Goal: Task Accomplishment & Management: Manage account settings

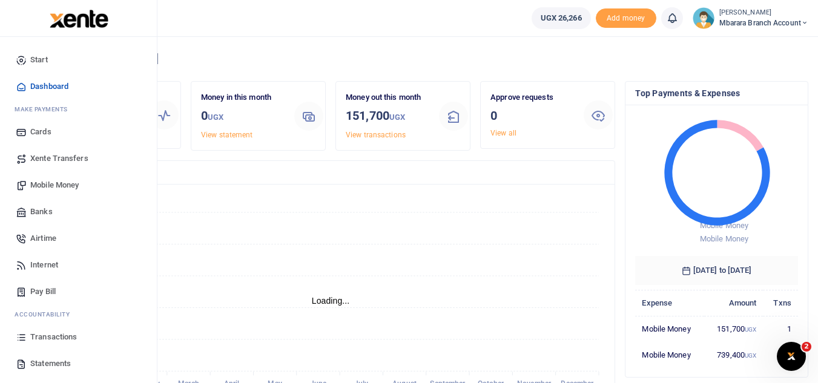
scroll to position [10, 10]
click at [44, 338] on span "Transactions" at bounding box center [53, 337] width 47 height 12
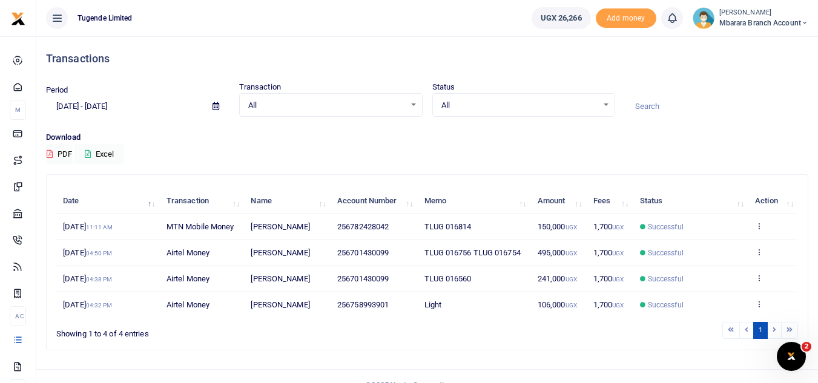
click at [787, 328] on li at bounding box center [790, 330] width 16 height 16
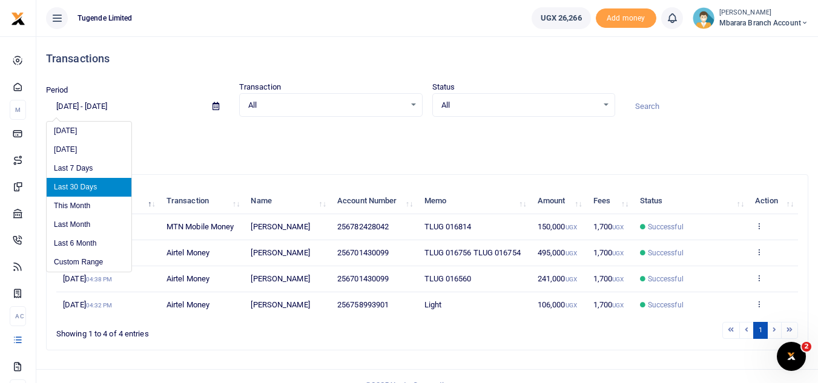
click at [79, 106] on input "09/03/2025 - 10/02/2025" at bounding box center [124, 106] width 157 height 21
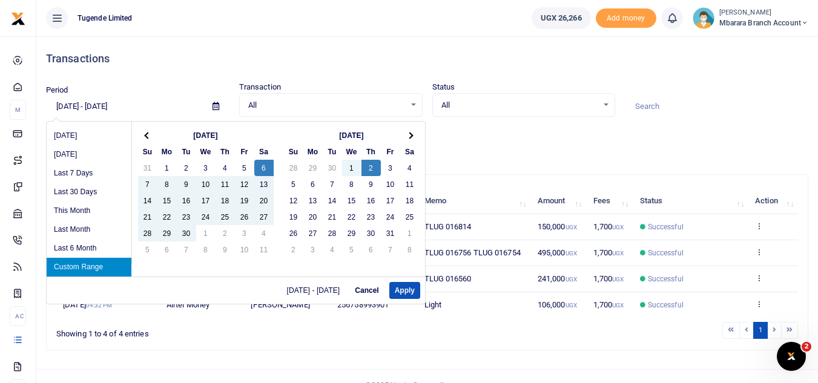
click at [100, 106] on input "09/06/2025 - 10/02/2025" at bounding box center [124, 106] width 157 height 21
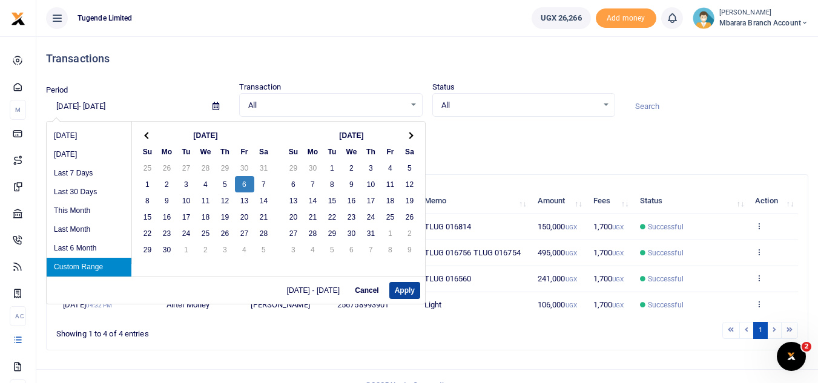
click at [402, 293] on button "Apply" at bounding box center [405, 290] width 31 height 17
type input "09/06/2024 - 09/06/2024"
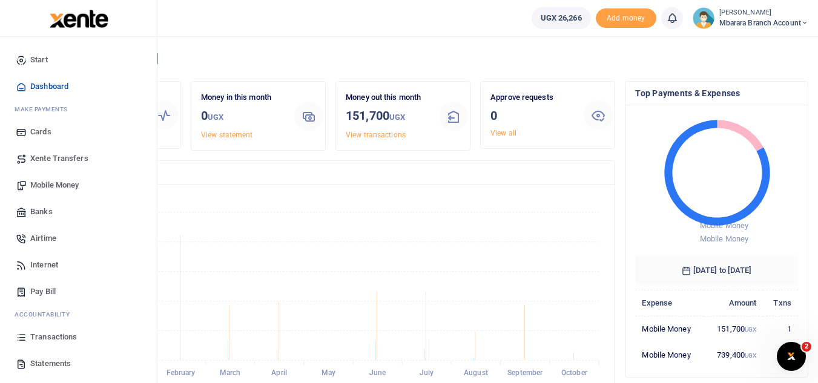
click at [44, 339] on span "Transactions" at bounding box center [53, 337] width 47 height 12
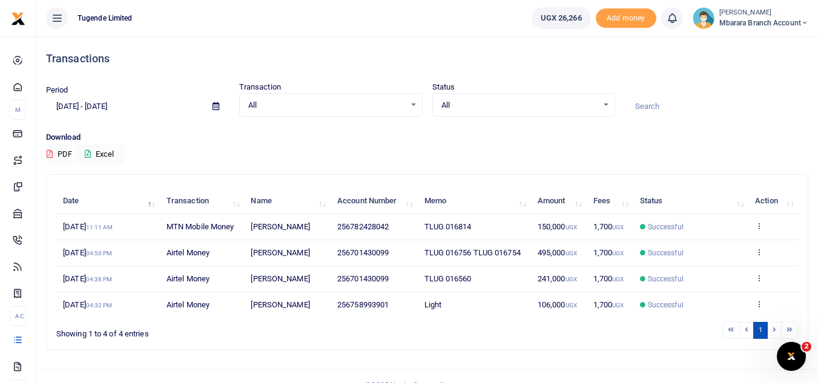
click at [788, 331] on li at bounding box center [790, 330] width 16 height 16
click at [775, 330] on li at bounding box center [775, 330] width 14 height 16
click at [124, 104] on input "09/03/2025 - 10/02/2025" at bounding box center [124, 106] width 157 height 21
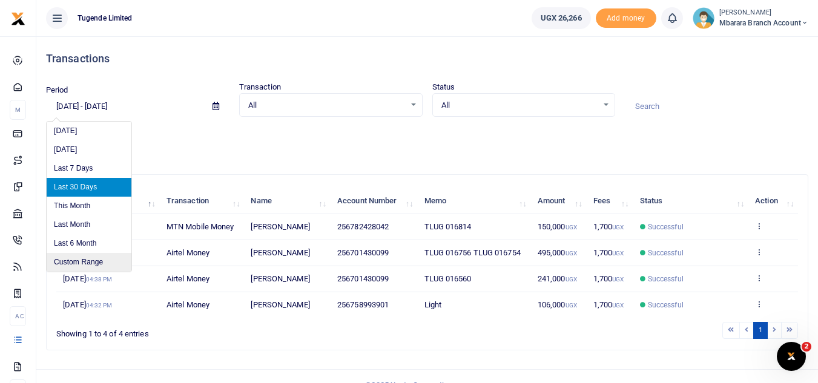
click at [92, 263] on li "Custom Range" at bounding box center [89, 262] width 85 height 19
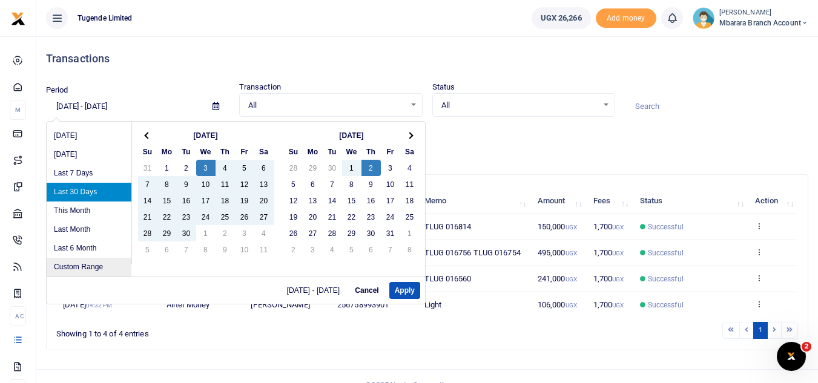
click at [88, 266] on li "Custom Range" at bounding box center [89, 267] width 85 height 19
click at [76, 214] on li "This Month" at bounding box center [89, 211] width 85 height 19
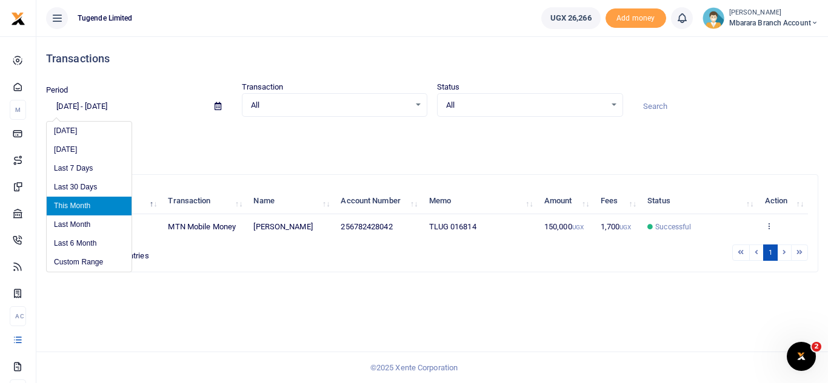
click at [101, 108] on input "10/01/2025 - 10/31/2025" at bounding box center [125, 106] width 159 height 21
click at [78, 265] on li "Custom Range" at bounding box center [89, 262] width 85 height 19
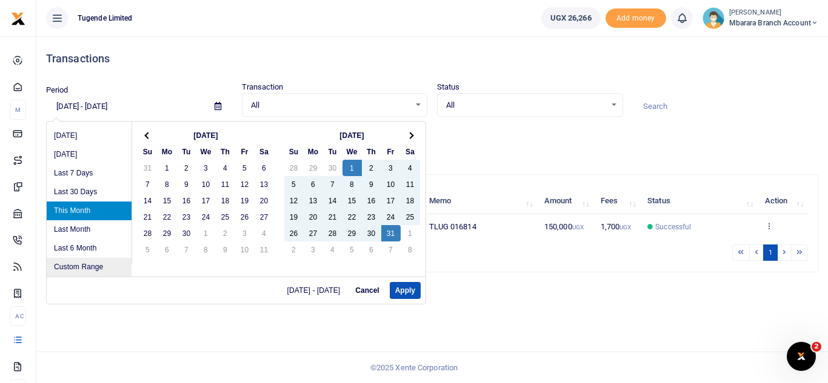
click at [78, 265] on li "Custom Range" at bounding box center [89, 267] width 85 height 19
click at [83, 267] on li "Custom Range" at bounding box center [89, 267] width 85 height 19
click at [83, 249] on li "Last 6 Month" at bounding box center [89, 248] width 85 height 19
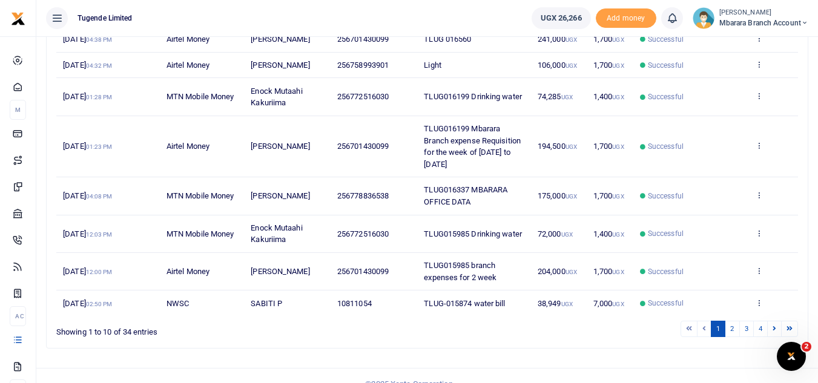
scroll to position [256, 0]
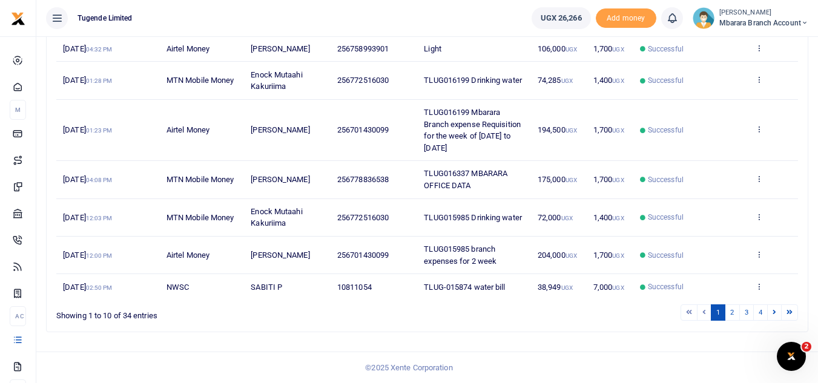
click at [494, 176] on span "TLUG016337 MBARARA OFFICE DATA" at bounding box center [466, 179] width 84 height 21
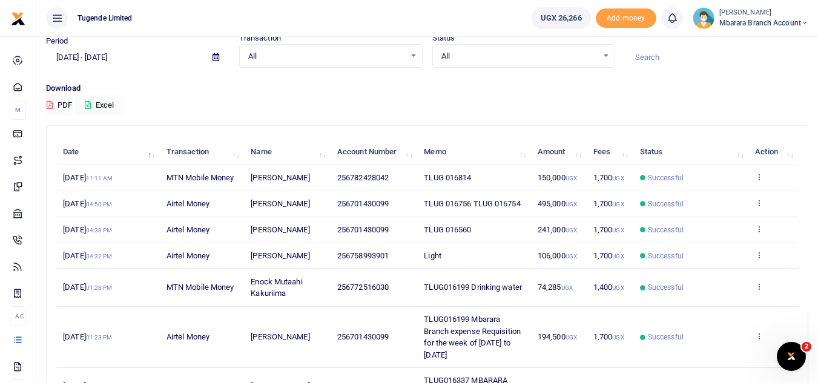
scroll to position [0, 0]
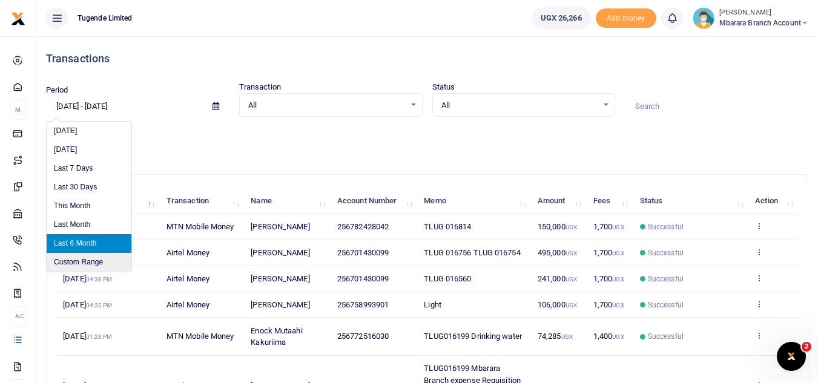
drag, startPoint x: 103, startPoint y: 112, endPoint x: 85, endPoint y: 258, distance: 147.1
click at [85, 258] on body "Start Dashboard M ake Payments Cards Xente Transfers Mobile Money Banks Airtime…" at bounding box center [409, 320] width 818 height 640
click at [85, 265] on li "Custom Range" at bounding box center [89, 262] width 85 height 19
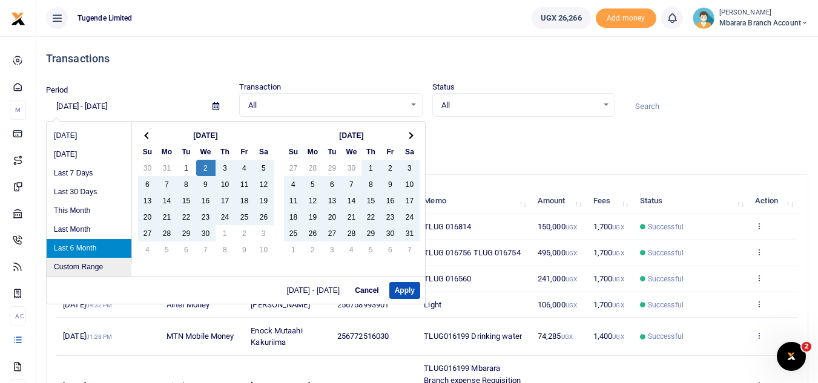
click at [85, 265] on li "Custom Range" at bounding box center [89, 267] width 85 height 19
click at [105, 267] on li "Custom Range" at bounding box center [89, 267] width 85 height 19
click at [77, 268] on li "Custom Range" at bounding box center [89, 267] width 85 height 19
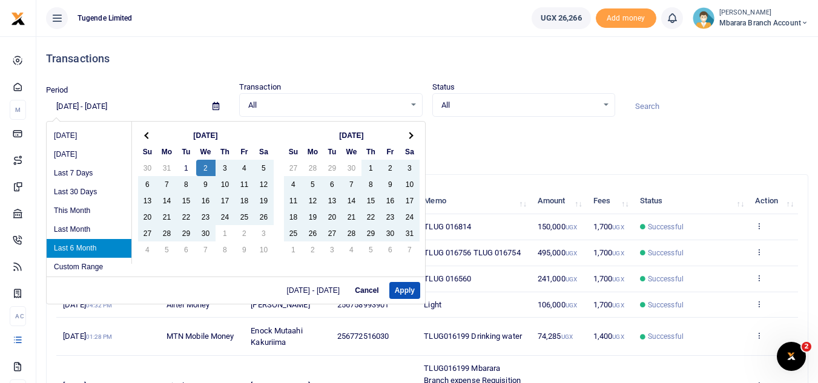
click at [682, 95] on div at bounding box center [716, 100] width 193 height 33
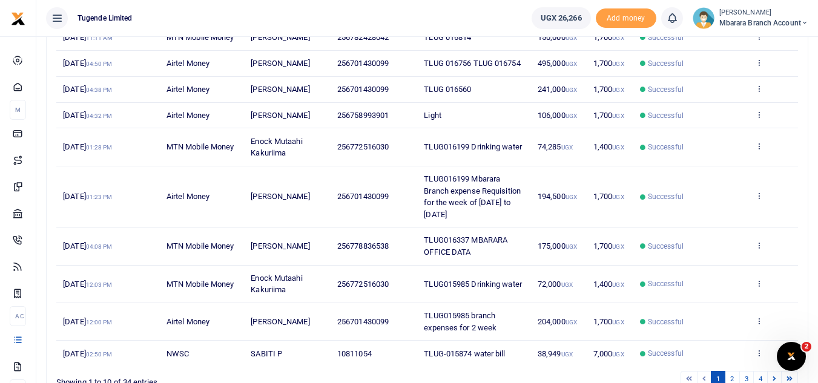
scroll to position [256, 0]
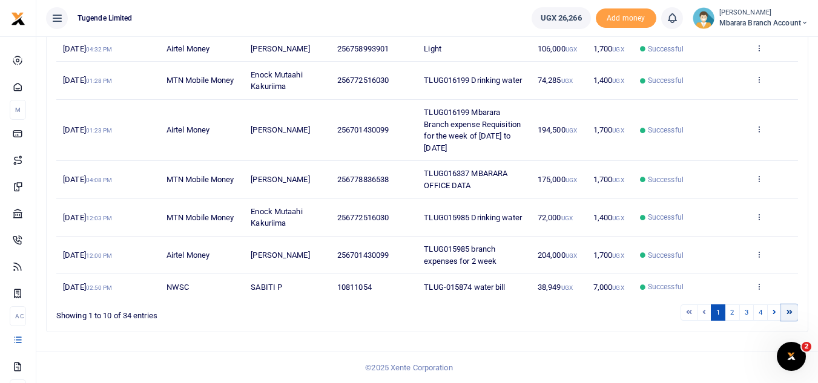
click at [788, 311] on icon at bounding box center [790, 312] width 6 height 7
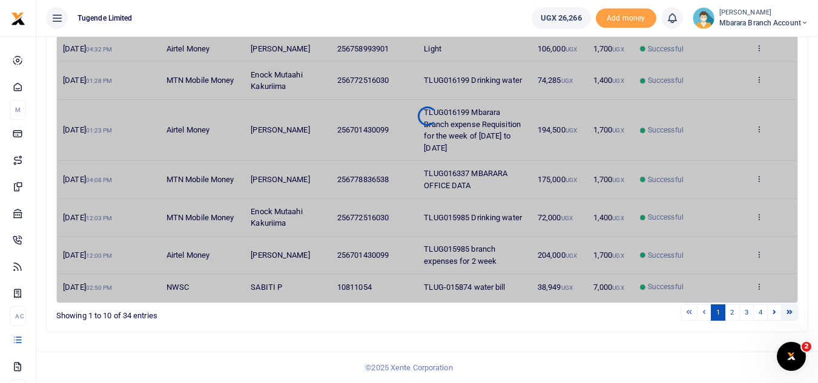
scroll to position [101, 0]
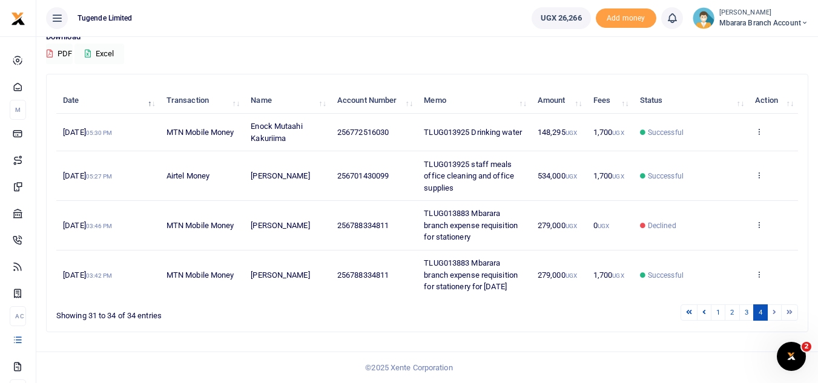
click at [788, 311] on li at bounding box center [790, 313] width 16 height 16
click at [776, 313] on li at bounding box center [775, 313] width 14 height 16
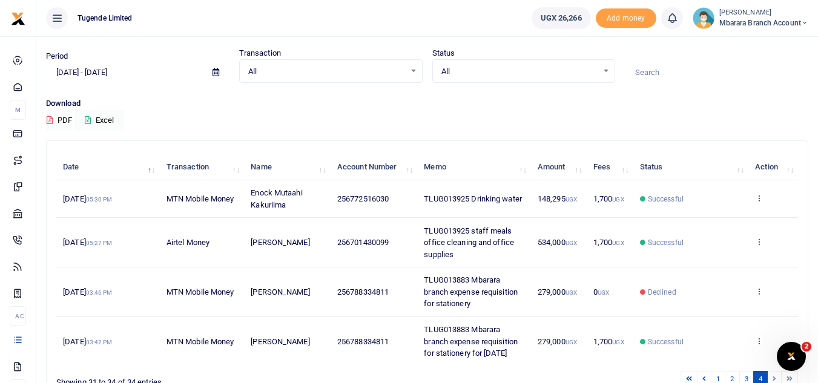
scroll to position [0, 0]
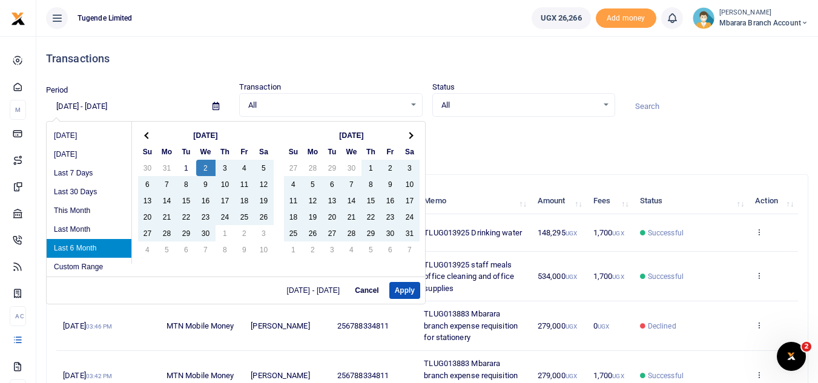
click at [76, 105] on input "04/02/2025 - 10/02/2025" at bounding box center [124, 106] width 157 height 21
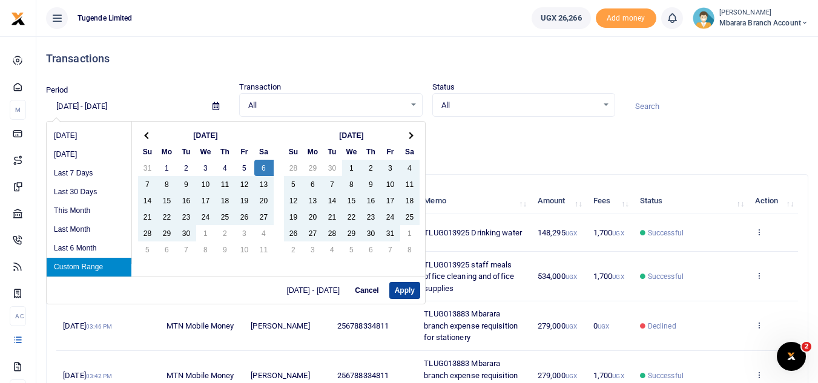
type input "04/06/2024 - 10/02/2025"
click at [397, 290] on button "Apply" at bounding box center [405, 290] width 31 height 17
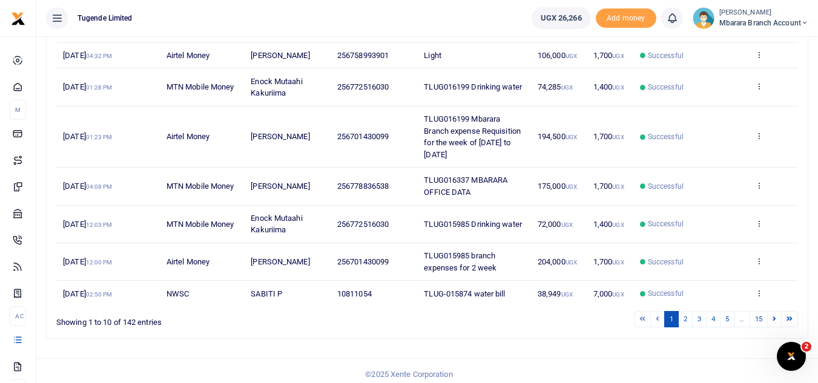
scroll to position [256, 0]
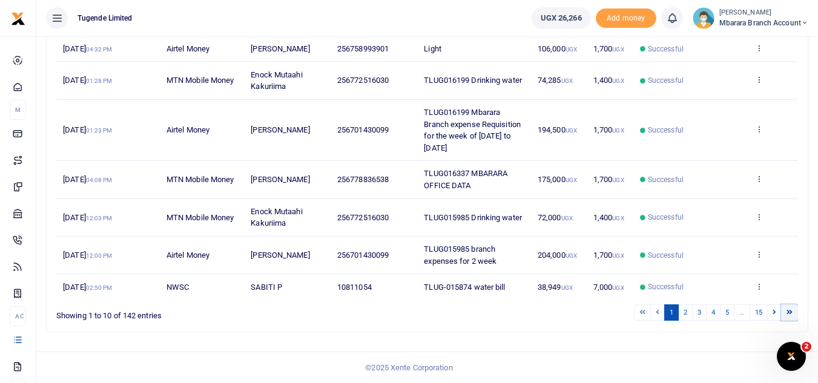
click at [794, 311] on link at bounding box center [789, 313] width 17 height 16
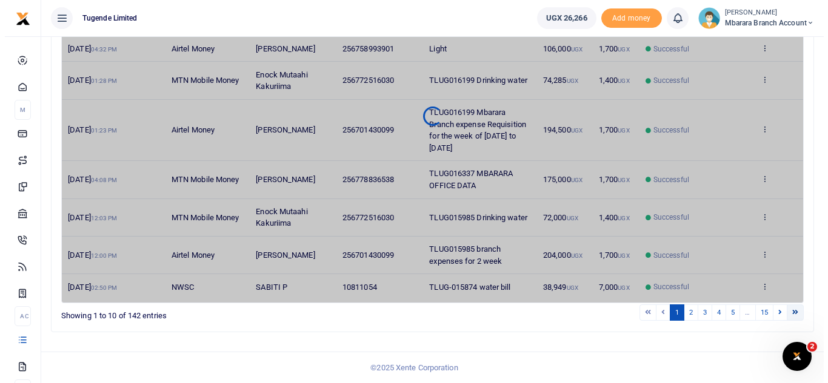
scroll to position [0, 0]
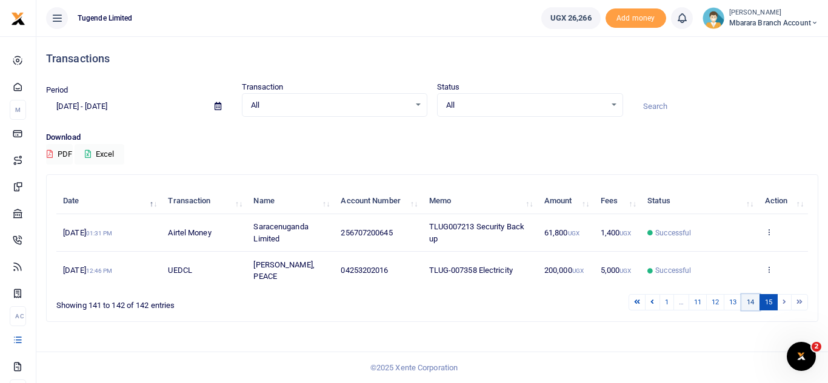
click at [749, 301] on link "14" at bounding box center [750, 302] width 18 height 16
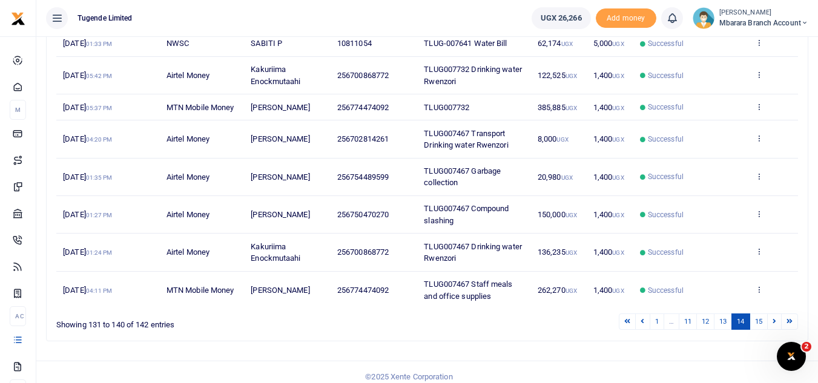
scroll to position [303, 0]
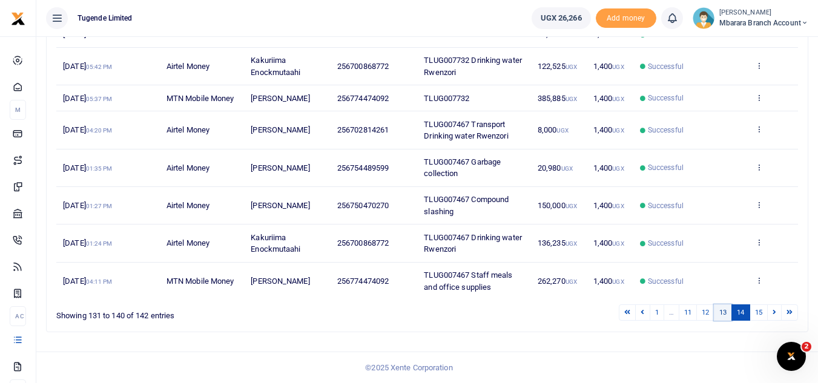
click at [720, 312] on link "13" at bounding box center [723, 313] width 18 height 16
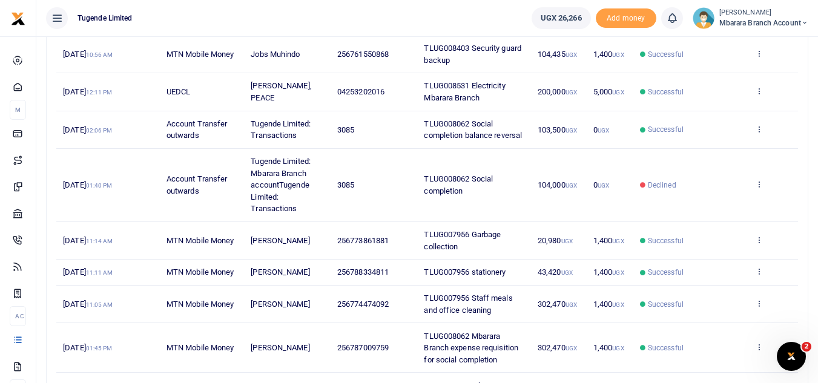
scroll to position [351, 0]
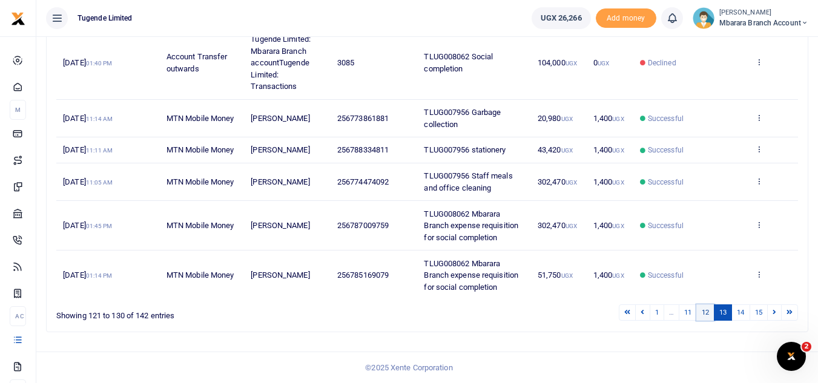
click at [706, 312] on link "12" at bounding box center [706, 313] width 18 height 16
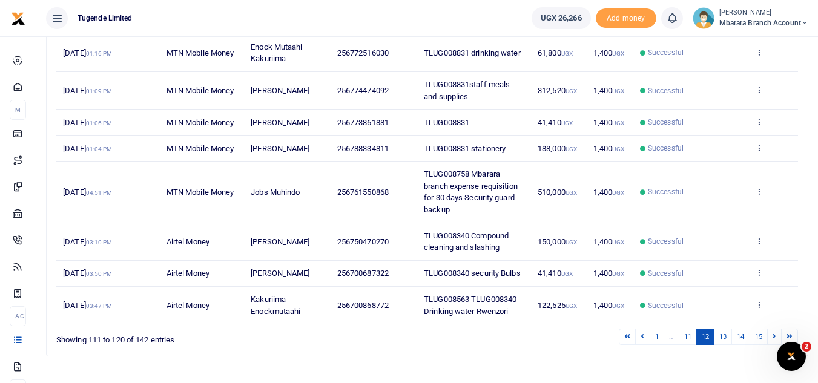
scroll to position [280, 0]
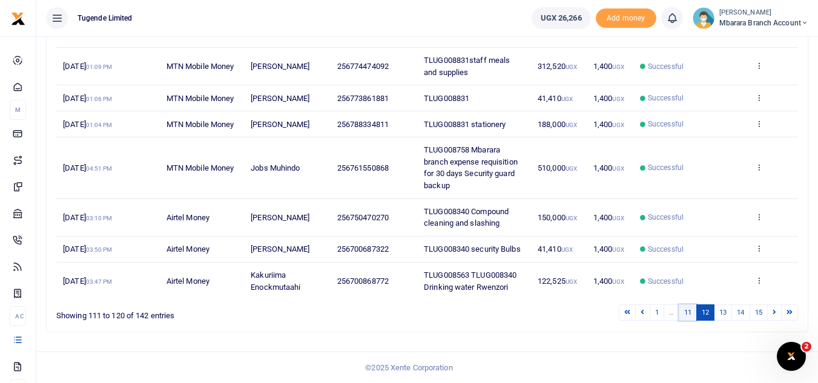
click at [685, 310] on link "11" at bounding box center [688, 313] width 18 height 16
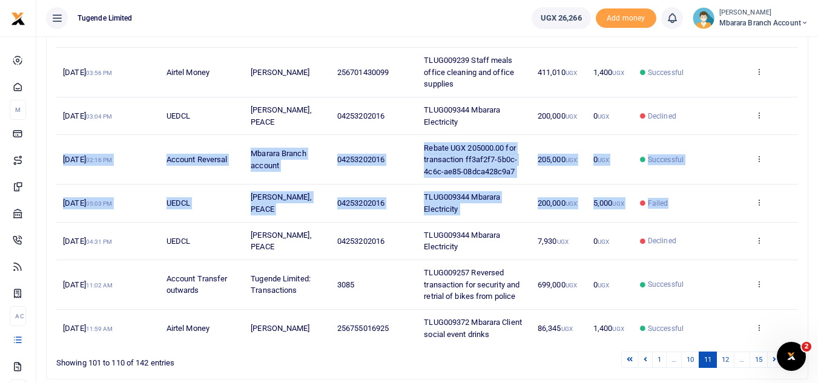
drag, startPoint x: 692, startPoint y: 192, endPoint x: 686, endPoint y: 127, distance: 65.7
click at [686, 127] on tbody "22nd Jul 2024 04:18 PM MTN Mobile Money Blair Niwamanya 256789111697 TLUG009372…" at bounding box center [427, 141] width 742 height 413
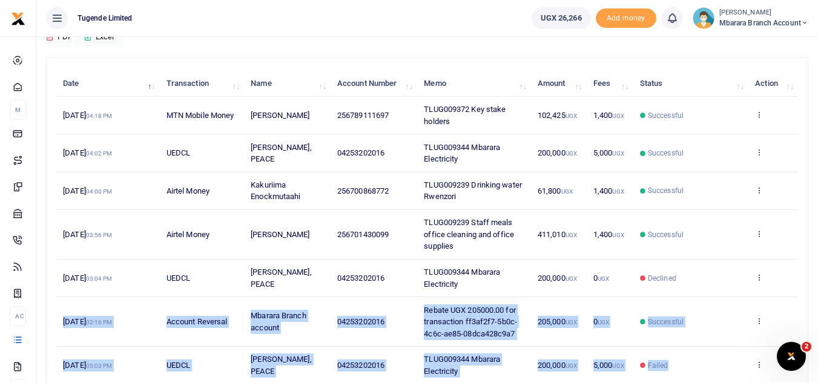
scroll to position [119, 0]
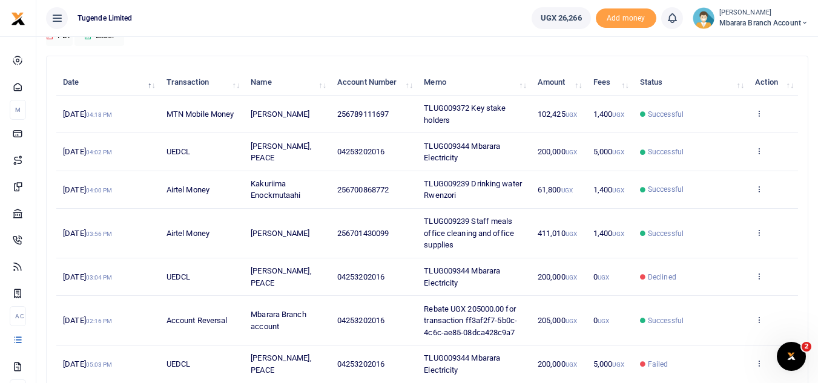
click at [816, 280] on div "Transactions Period 04/06/2024 - 10/02/2025 Transaction All Select an option...…" at bounding box center [427, 255] width 782 height 674
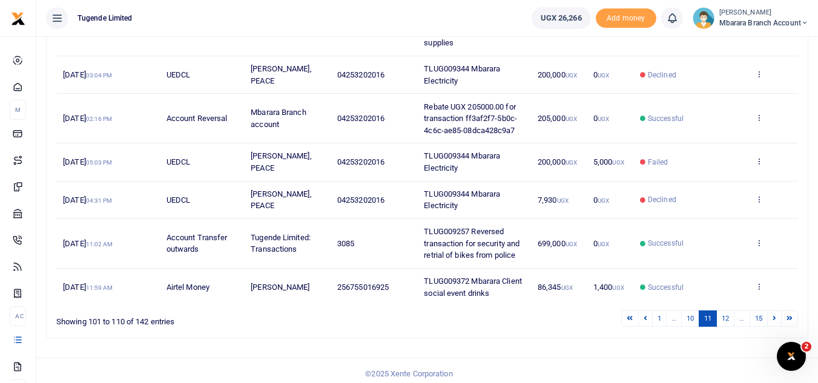
scroll to position [327, 0]
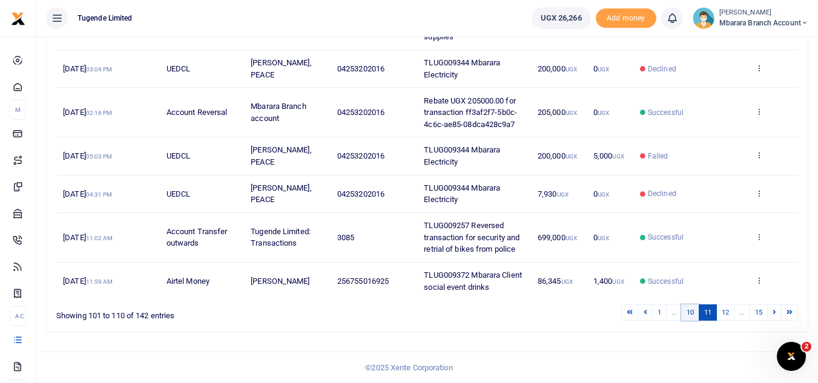
click at [689, 309] on link "10" at bounding box center [691, 313] width 18 height 16
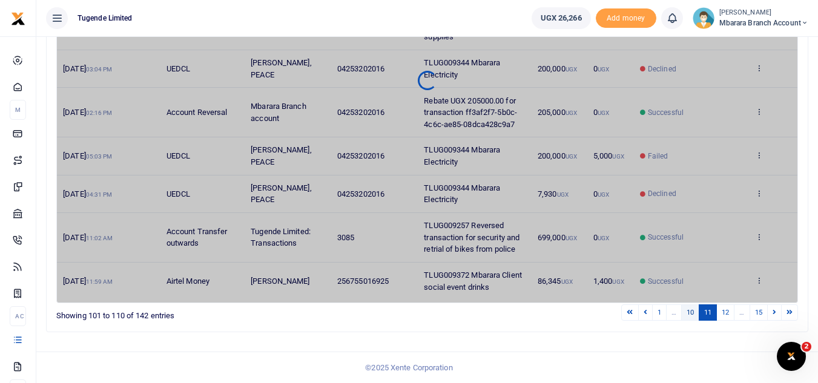
scroll to position [268, 0]
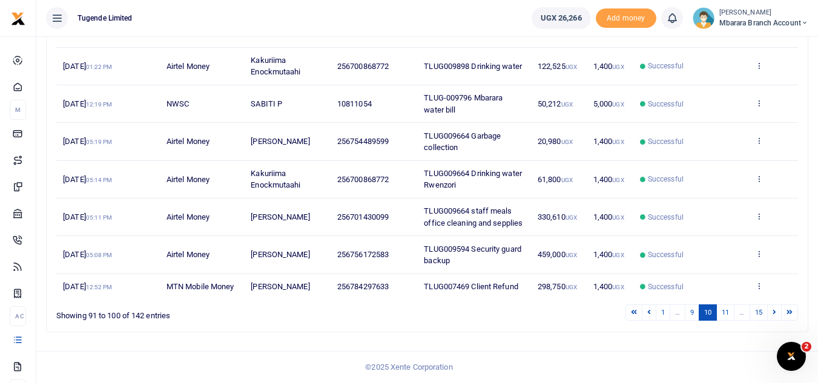
click at [294, 290] on span "Jackline Kanini" at bounding box center [280, 286] width 59 height 9
click at [760, 286] on icon at bounding box center [759, 286] width 8 height 8
click at [718, 237] on link "View details" at bounding box center [715, 240] width 96 height 17
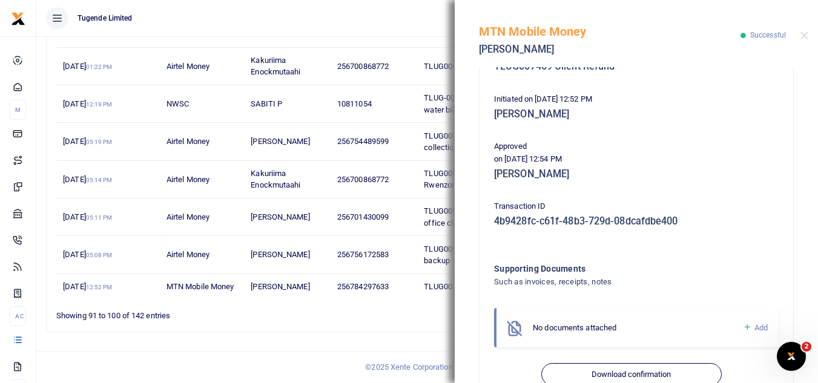
scroll to position [260, 0]
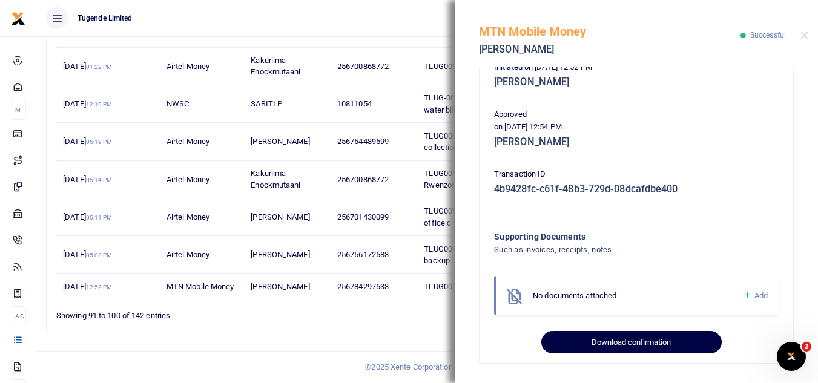
click at [607, 339] on button "Download confirmation" at bounding box center [632, 342] width 180 height 23
click at [637, 344] on button "Download confirmation" at bounding box center [632, 342] width 180 height 23
